Goal: Task Accomplishment & Management: Use online tool/utility

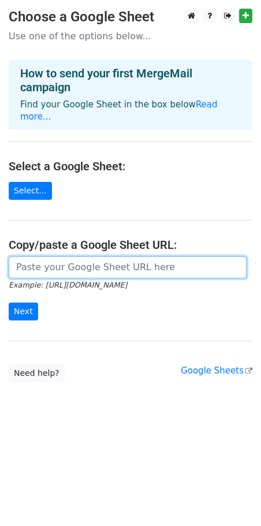
click at [141, 256] on input "url" at bounding box center [128, 267] width 238 height 22
paste input "[URL][DOMAIN_NAME]"
type input "[URL][DOMAIN_NAME]"
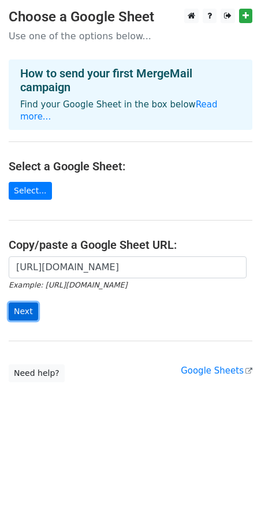
click at [21, 303] on input "Next" at bounding box center [23, 312] width 29 height 18
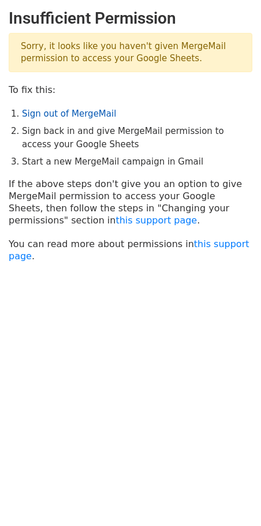
click at [101, 113] on link "Sign out of MergeMail" at bounding box center [69, 114] width 94 height 10
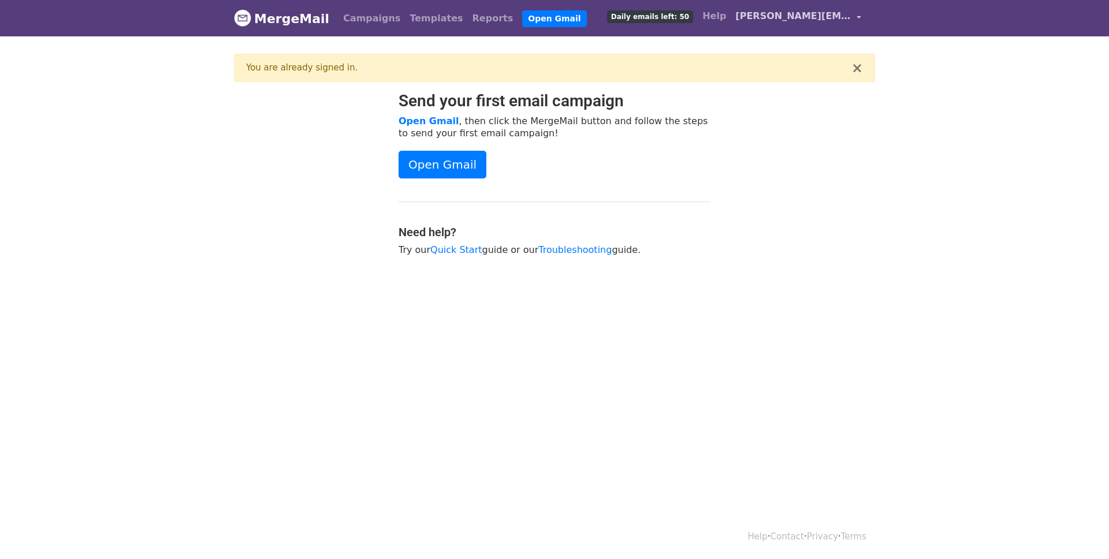
click at [759, 16] on span "vibhan.mudoi@nucleusrx.com" at bounding box center [792, 16] width 115 height 14
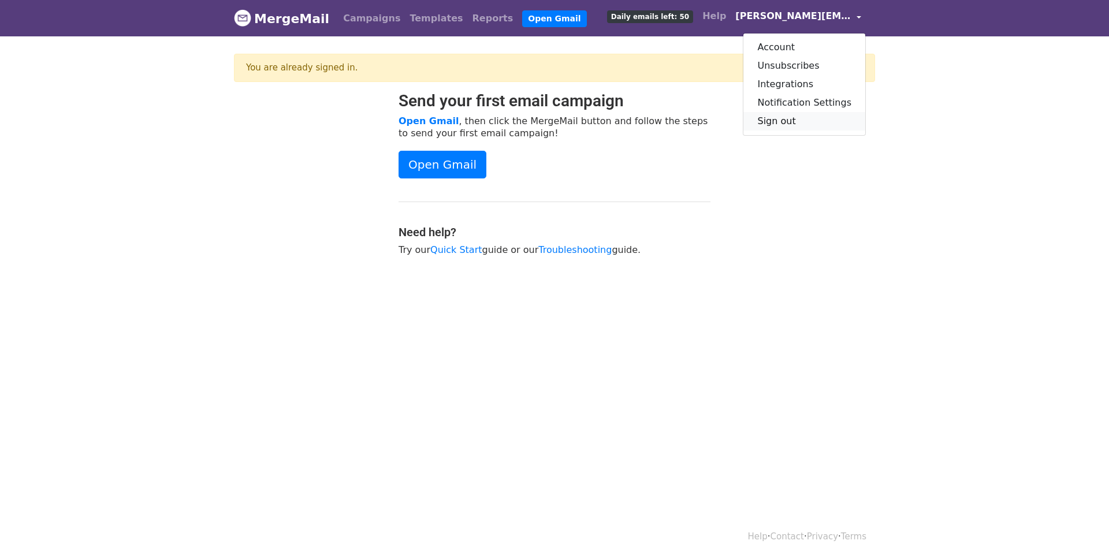
click at [802, 122] on link "Sign out" at bounding box center [804, 121] width 122 height 18
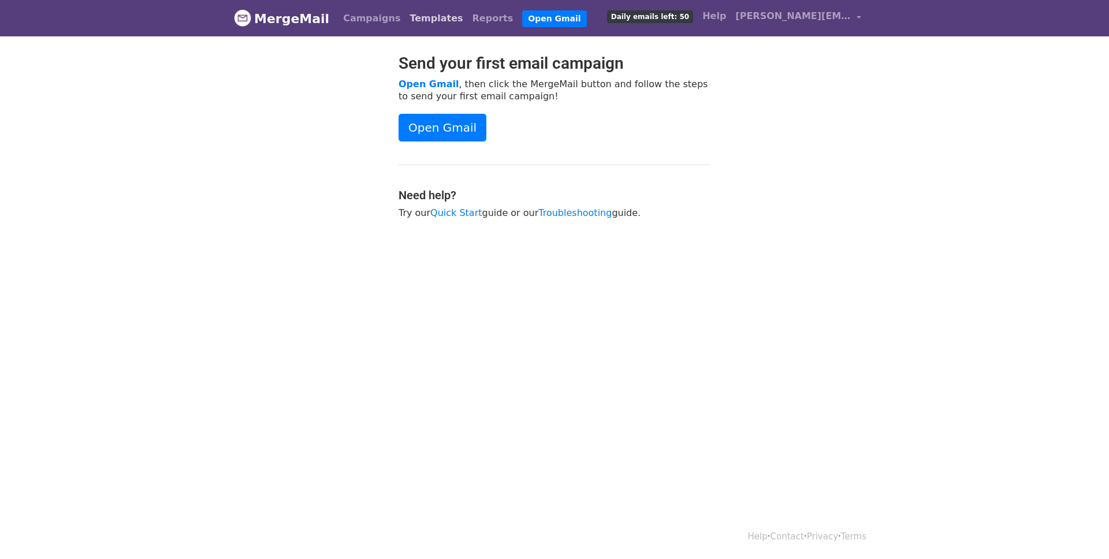
click at [411, 25] on link "Templates" at bounding box center [436, 18] width 62 height 23
click at [416, 18] on link "Templates" at bounding box center [436, 18] width 62 height 23
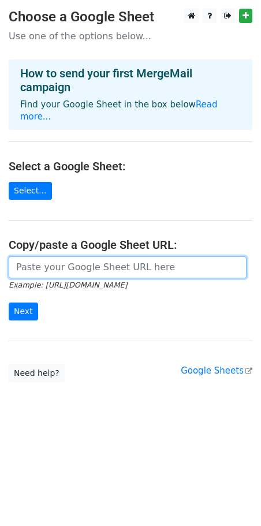
click at [35, 256] on input "url" at bounding box center [128, 267] width 238 height 22
paste input "[URL][DOMAIN_NAME]"
type input "[URL][DOMAIN_NAME]"
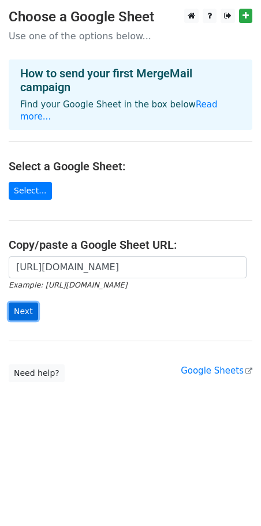
scroll to position [0, 0]
click at [20, 303] on input "Next" at bounding box center [23, 312] width 29 height 18
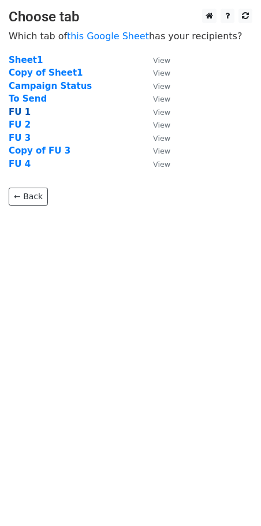
click at [21, 110] on strong "FU 1" at bounding box center [20, 112] width 22 height 10
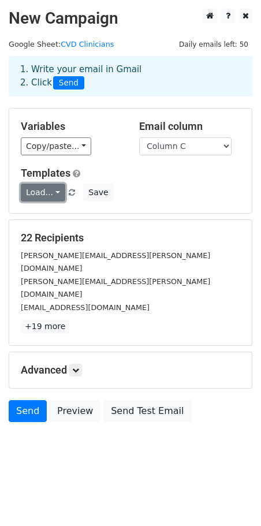
click at [47, 191] on link "Load..." at bounding box center [43, 193] width 44 height 18
click at [51, 194] on link "Load..." at bounding box center [43, 193] width 44 height 18
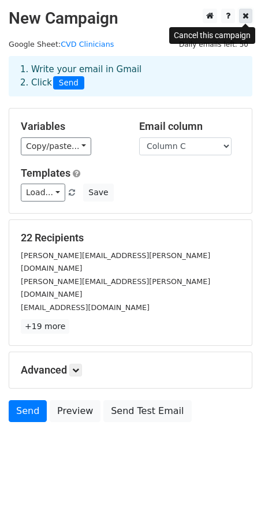
click at [242, 19] on icon at bounding box center [245, 16] width 6 height 8
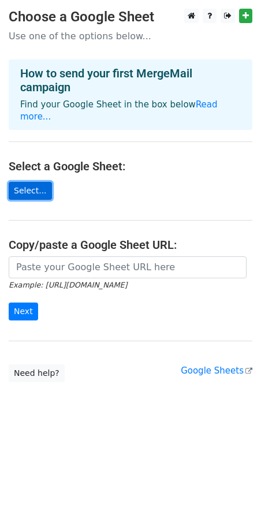
click at [31, 182] on link "Select..." at bounding box center [30, 191] width 43 height 18
click at [36, 188] on main "Choose a Google Sheet Use one of the options below... How to send your first Me…" at bounding box center [130, 196] width 261 height 374
click at [35, 182] on link "Select..." at bounding box center [30, 191] width 43 height 18
click at [29, 182] on link "Select..." at bounding box center [30, 191] width 43 height 18
click at [31, 182] on link "Select..." at bounding box center [30, 191] width 43 height 18
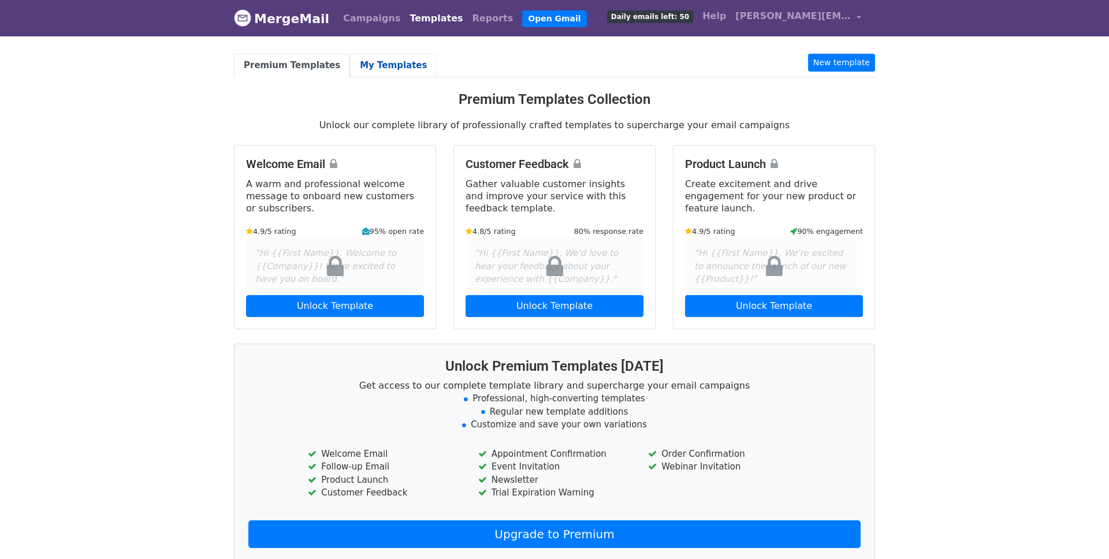
click at [372, 60] on link "My Templates" at bounding box center [393, 66] width 87 height 24
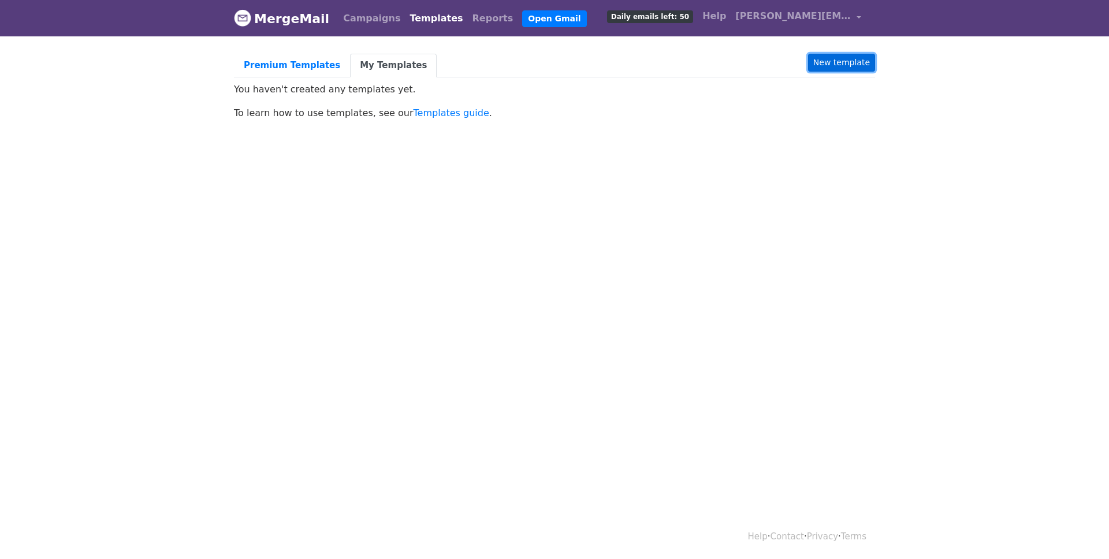
click at [842, 64] on link "New template" at bounding box center [841, 63] width 67 height 18
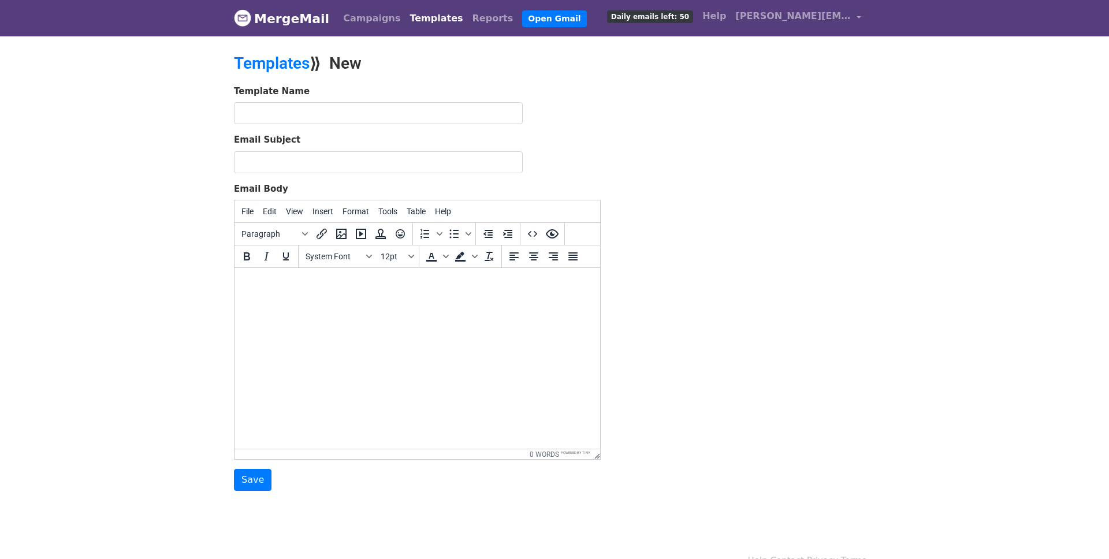
click at [348, 299] on html at bounding box center [416, 283] width 365 height 31
paste body
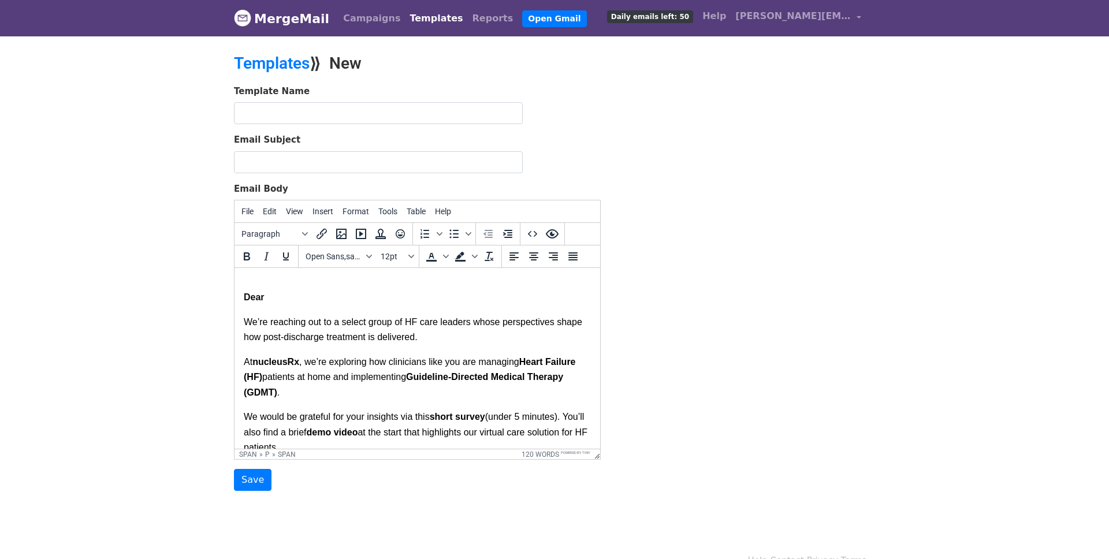
click at [387, 375] on span "patients at home and implementing" at bounding box center [334, 377] width 144 height 10
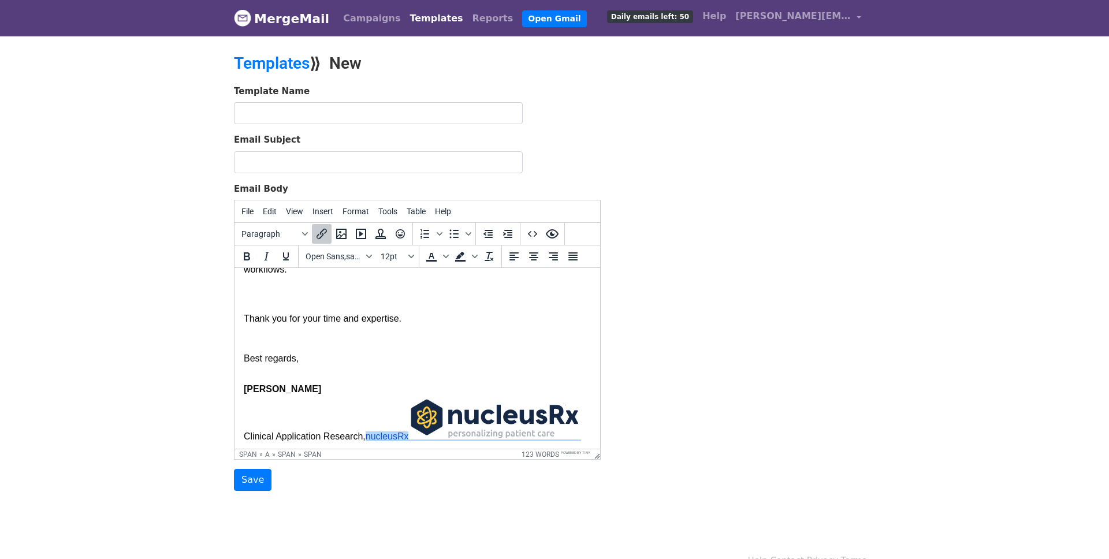
scroll to position [326, 0]
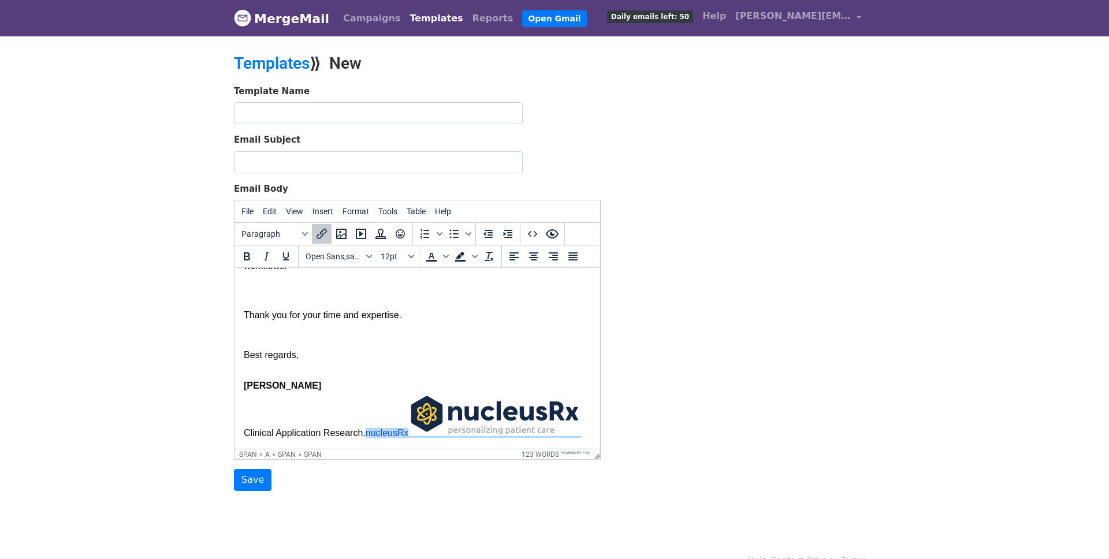
click at [416, 350] on p "Best regards," at bounding box center [417, 355] width 347 height 15
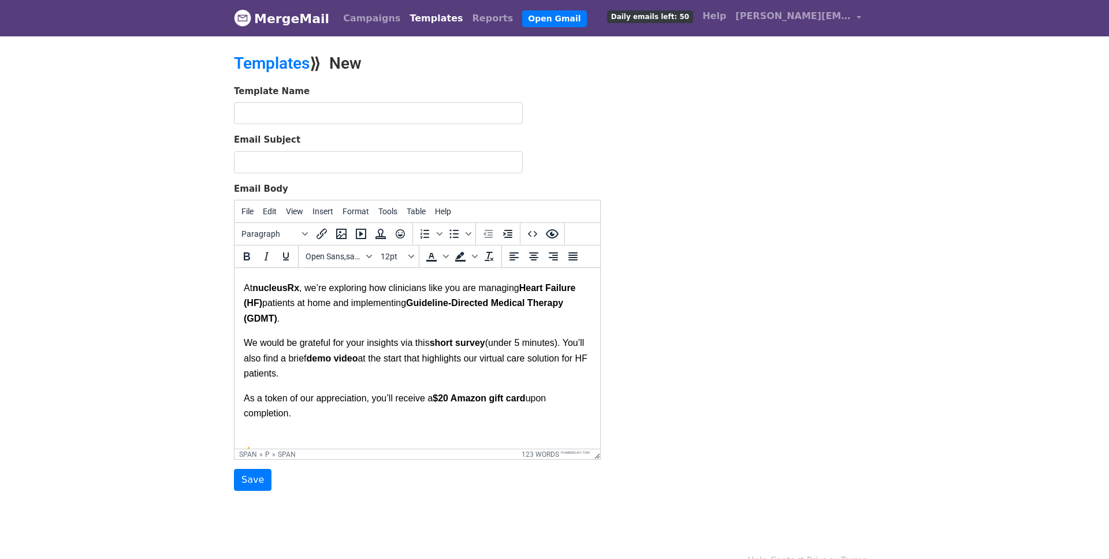
scroll to position [0, 0]
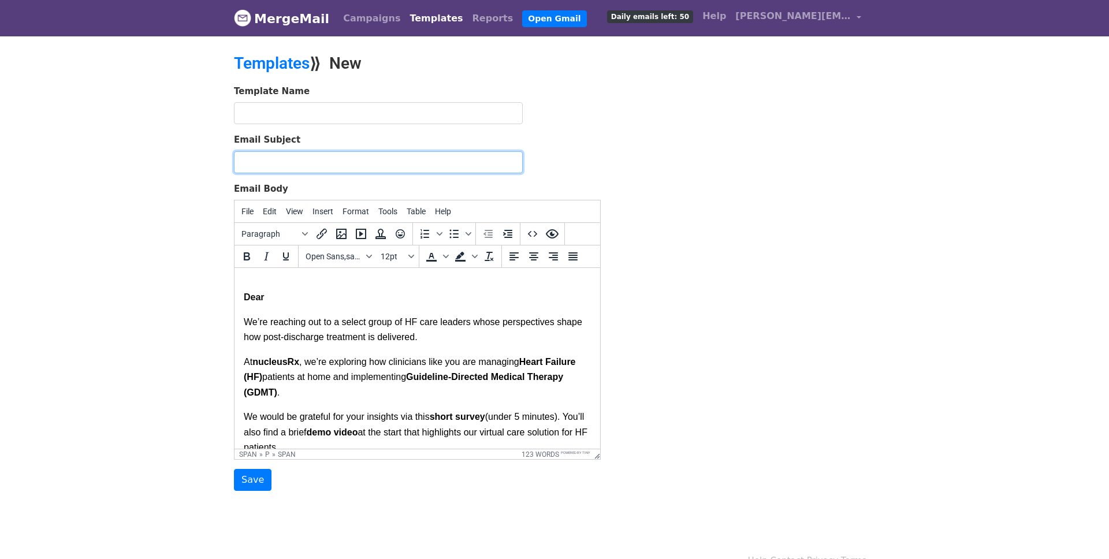
click at [335, 165] on input "Email Subject" at bounding box center [378, 162] width 289 height 22
type input "Y"
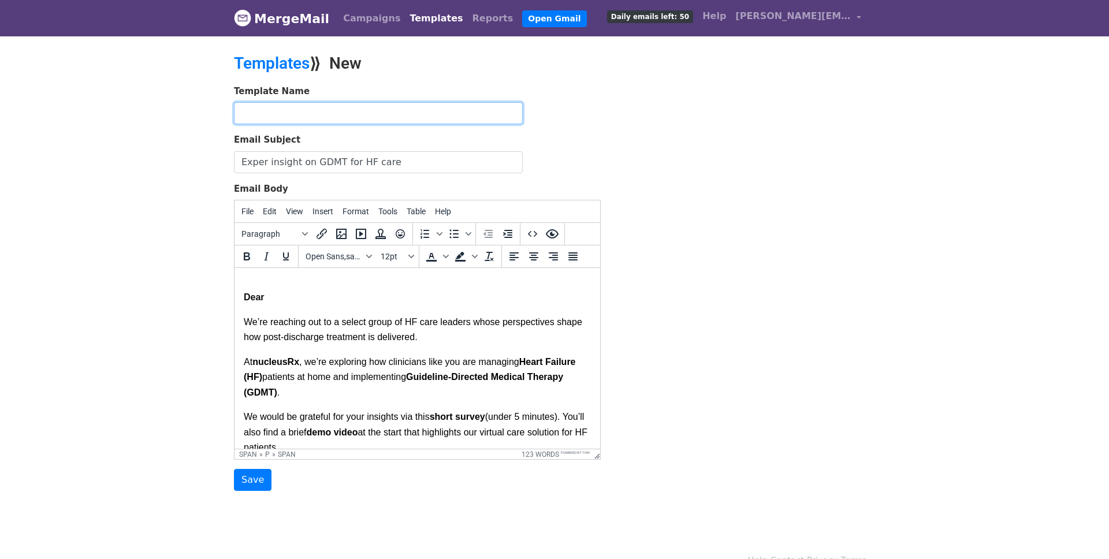
click at [339, 118] on input "text" at bounding box center [378, 113] width 289 height 22
click at [260, 163] on input "Exper insight on GDMT for HF care" at bounding box center [378, 162] width 289 height 22
click at [262, 163] on input "Exper insight on GDMT for HF care" at bounding box center [378, 162] width 289 height 22
click at [263, 163] on input "Exper insight on GDMT for HF care" at bounding box center [378, 162] width 289 height 22
click at [265, 163] on input "Exper insight on GDMT for HF care" at bounding box center [378, 162] width 289 height 22
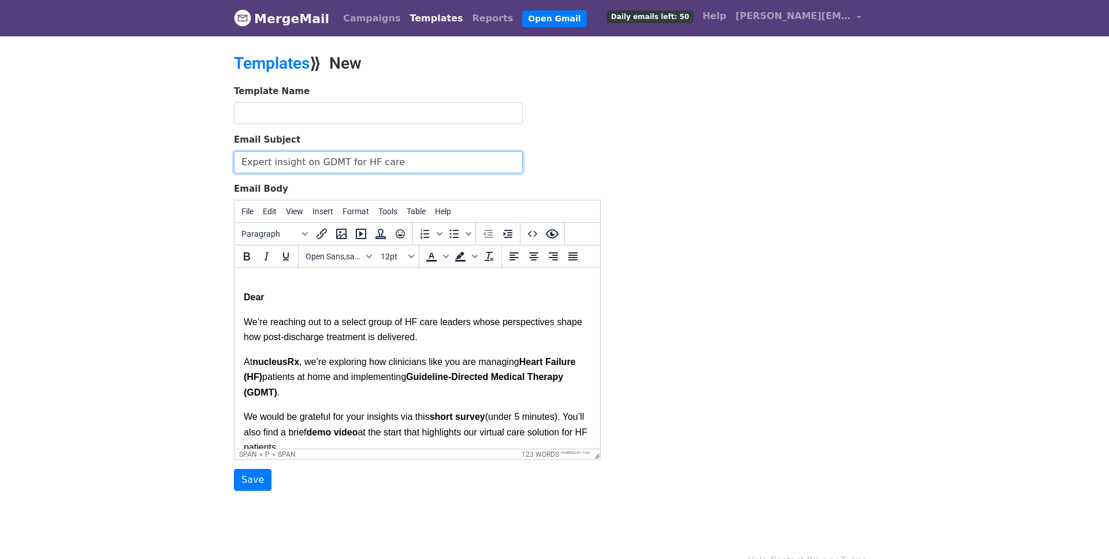
type input "Expert insight on GDMT for HF care"
click at [304, 110] on input "text" at bounding box center [378, 113] width 289 height 22
paste input "HF Survey Mail Merge"
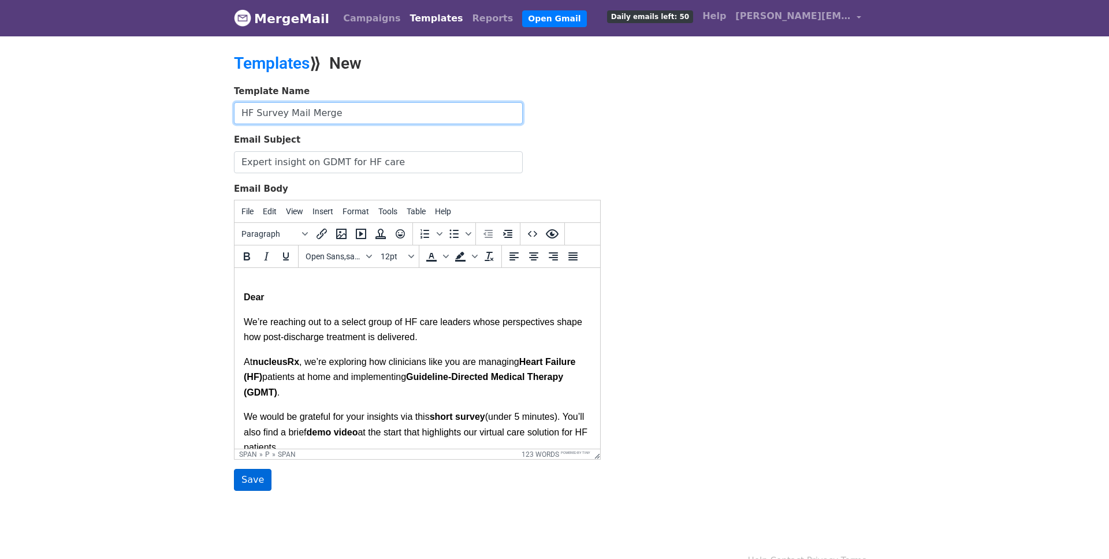
type input "HF Survey Mail Merge"
click at [253, 483] on input "Save" at bounding box center [253, 480] width 38 height 22
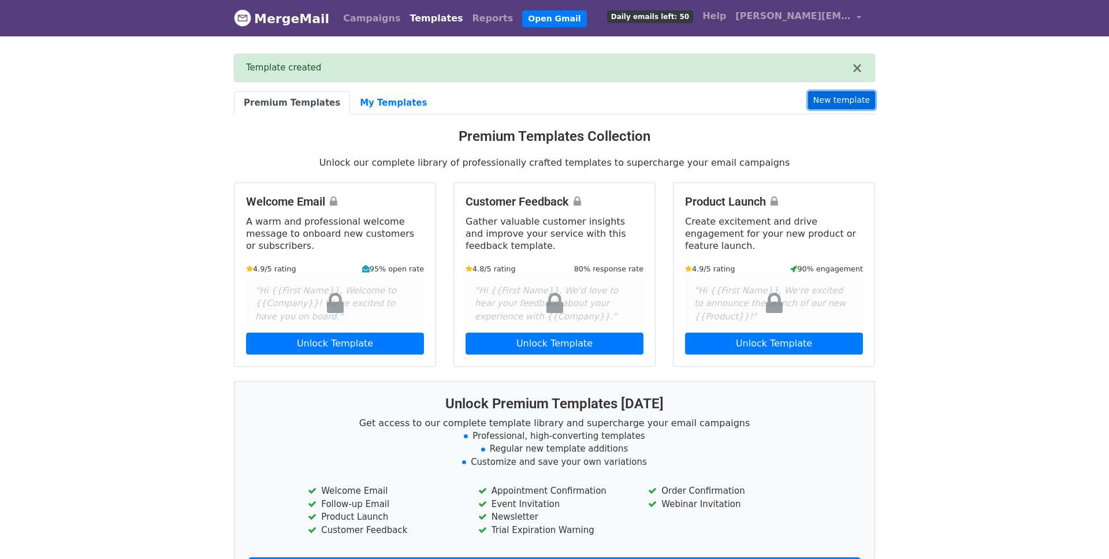
click at [848, 106] on link "New template" at bounding box center [841, 100] width 67 height 18
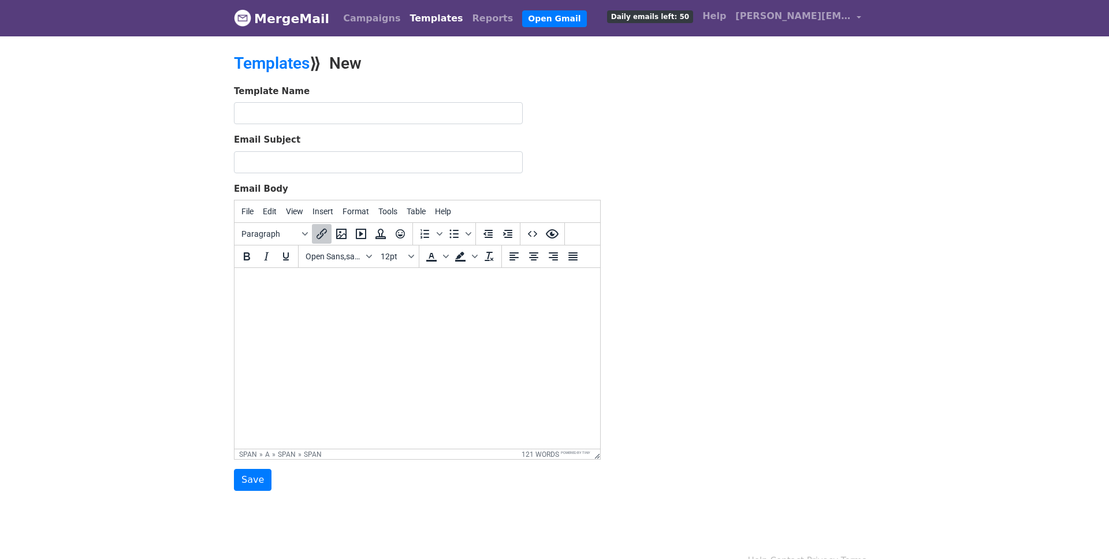
click at [386, 165] on input "Email Subject" at bounding box center [378, 162] width 289 height 22
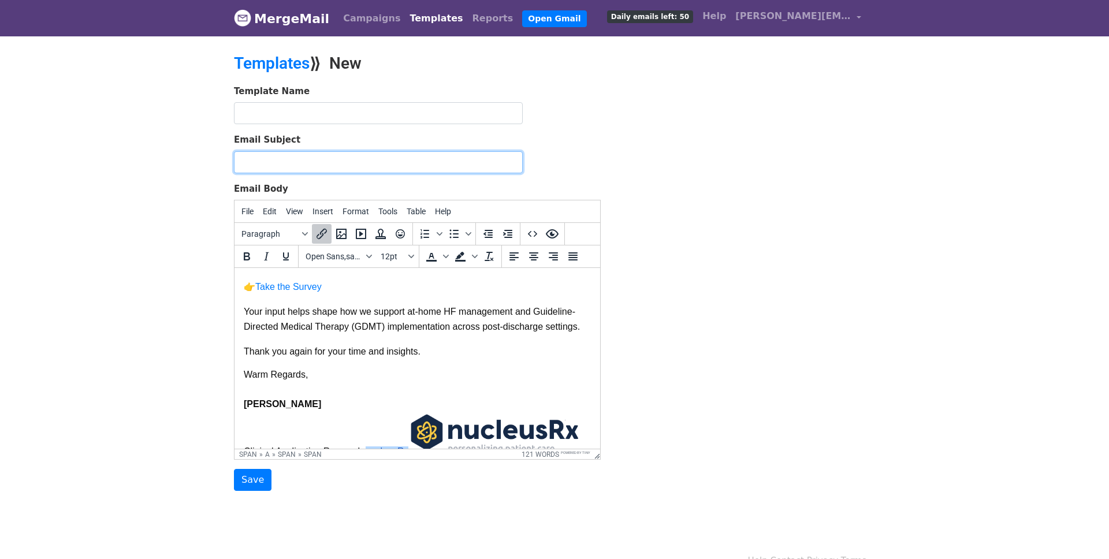
scroll to position [184, 0]
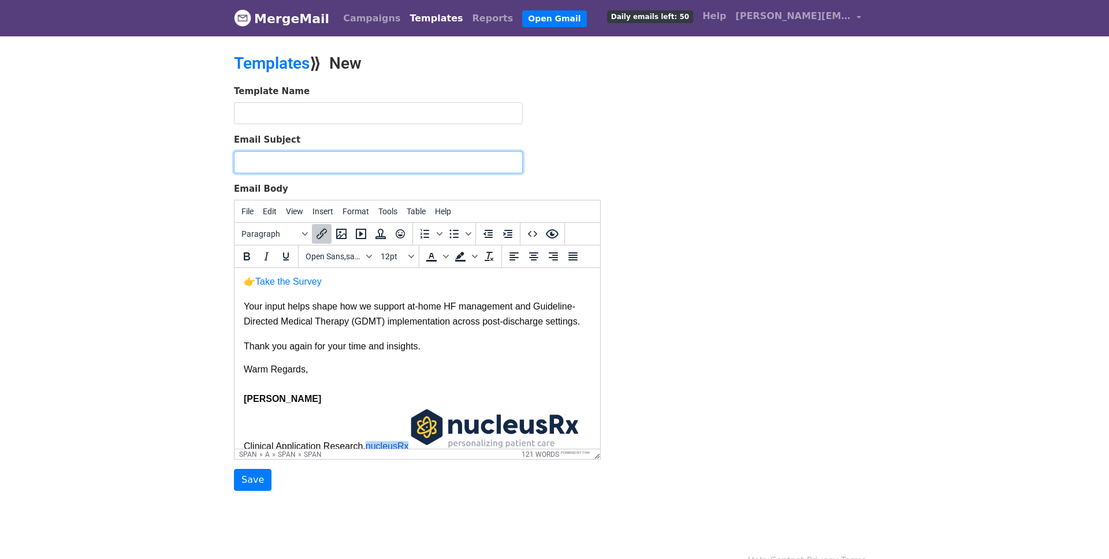
click at [397, 163] on input "Email Subject" at bounding box center [378, 162] width 289 height 22
click at [403, 160] on input "Expert insight on GDMT for HF care" at bounding box center [378, 162] width 289 height 22
click at [240, 161] on input "Expert insight on GDMT for HF care" at bounding box center [378, 162] width 289 height 22
type input "Follow up - Expert insight on GDMT for HF care"
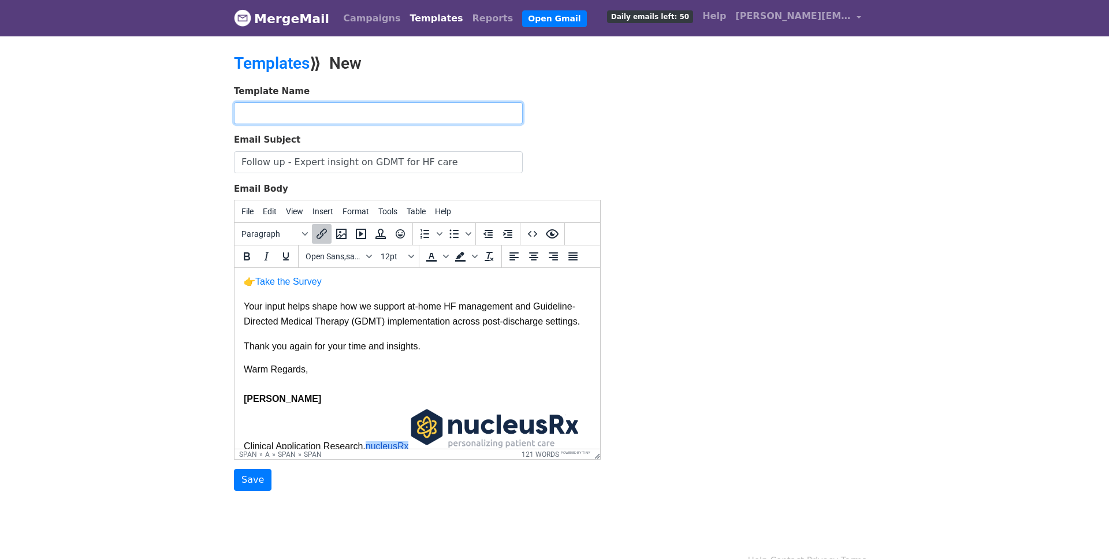
click at [284, 115] on input "text" at bounding box center [378, 113] width 289 height 22
paste input "HF Survey Follow up"
type input "HF Survey Follow up"
click at [247, 483] on input "Save" at bounding box center [253, 480] width 38 height 22
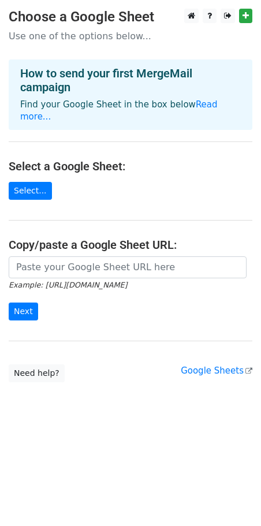
click at [50, 241] on main "Choose a Google Sheet Use one of the options below... How to send your first Me…" at bounding box center [130, 196] width 261 height 374
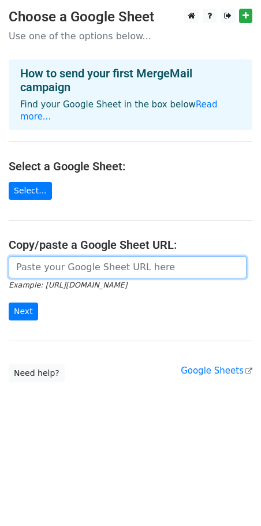
click at [60, 256] on input "url" at bounding box center [128, 267] width 238 height 22
paste input "https://docs.google.com/spreadsheets/d/1hxfFRVQUi7TsxxiMGV2fSHHvfezO5kq-YUBr-rX…"
type input "https://docs.google.com/spreadsheets/d/1hxfFRVQUi7TsxxiMGV2fSHHvfezO5kq-YUBr-rX…"
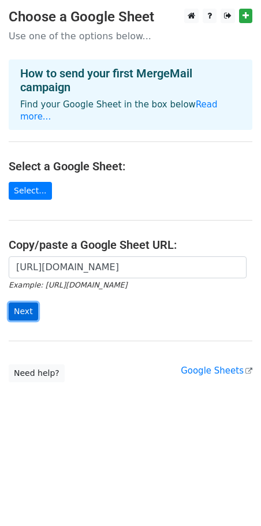
click at [22, 307] on input "Next" at bounding box center [23, 312] width 29 height 18
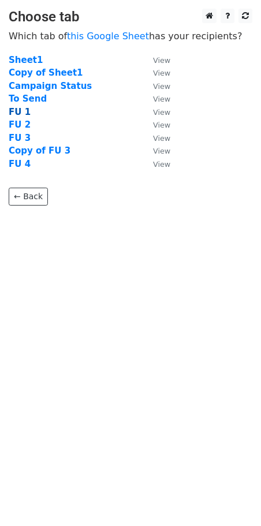
click at [20, 112] on strong "FU 1" at bounding box center [20, 112] width 22 height 10
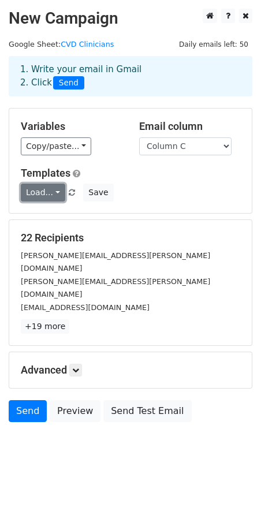
click at [43, 189] on link "Load..." at bounding box center [43, 193] width 44 height 18
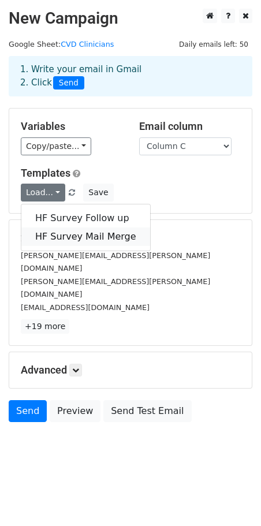
click at [59, 234] on link "HF Survey Mail Merge" at bounding box center [85, 236] width 129 height 18
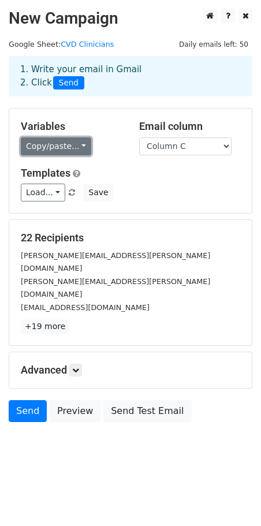
click at [59, 149] on link "Copy/paste..." at bounding box center [56, 146] width 70 height 18
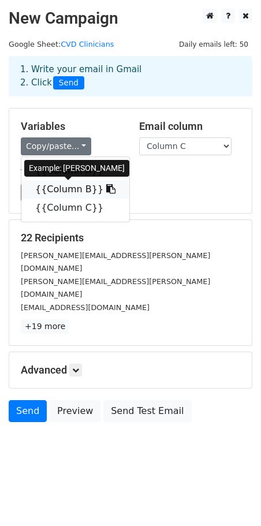
click at [59, 188] on link "{{Column B}}" at bounding box center [75, 189] width 108 height 18
